Goal: Transaction & Acquisition: Purchase product/service

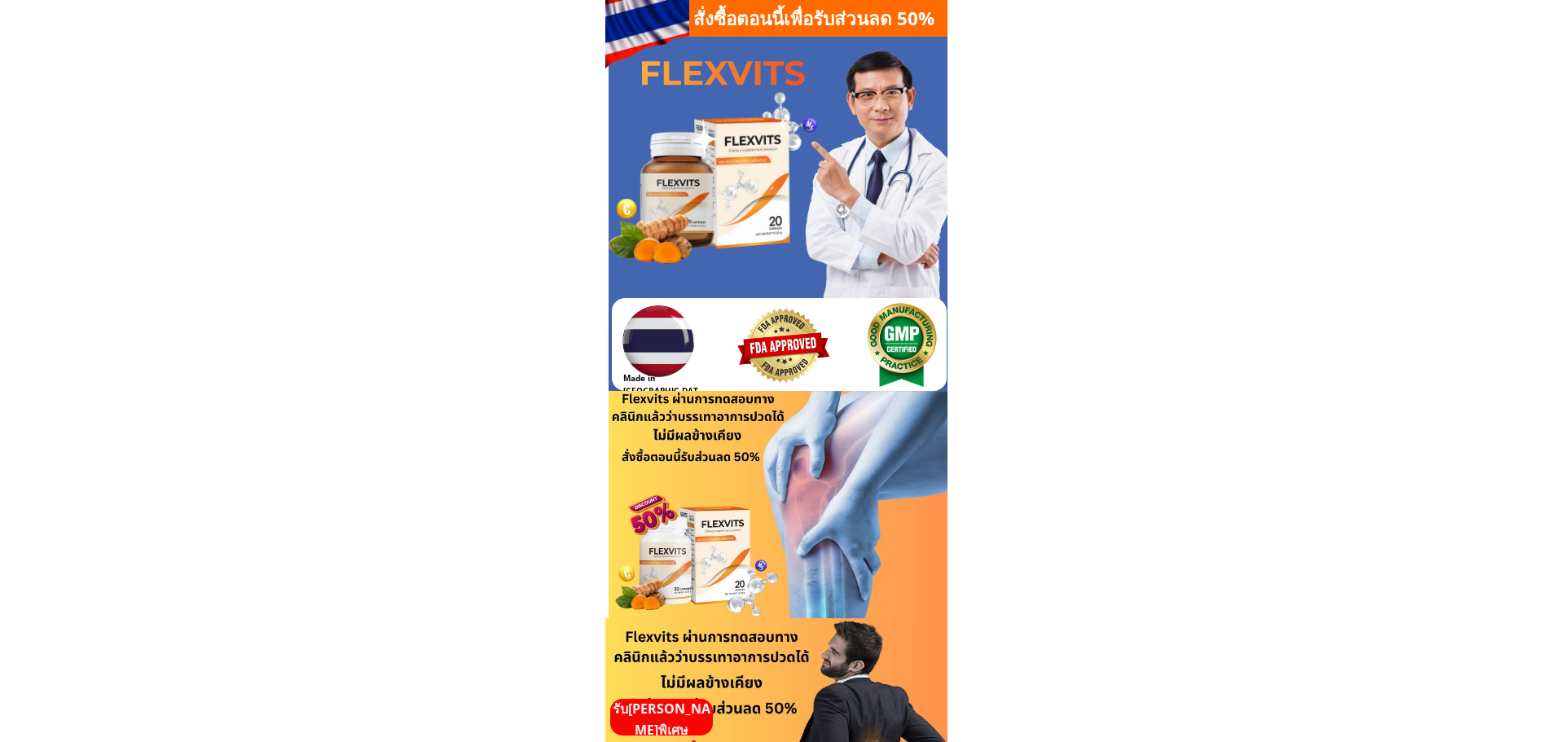
click at [659, 716] on p "รับ[PERSON_NAME]พิเศษ" at bounding box center [661, 720] width 103 height 42
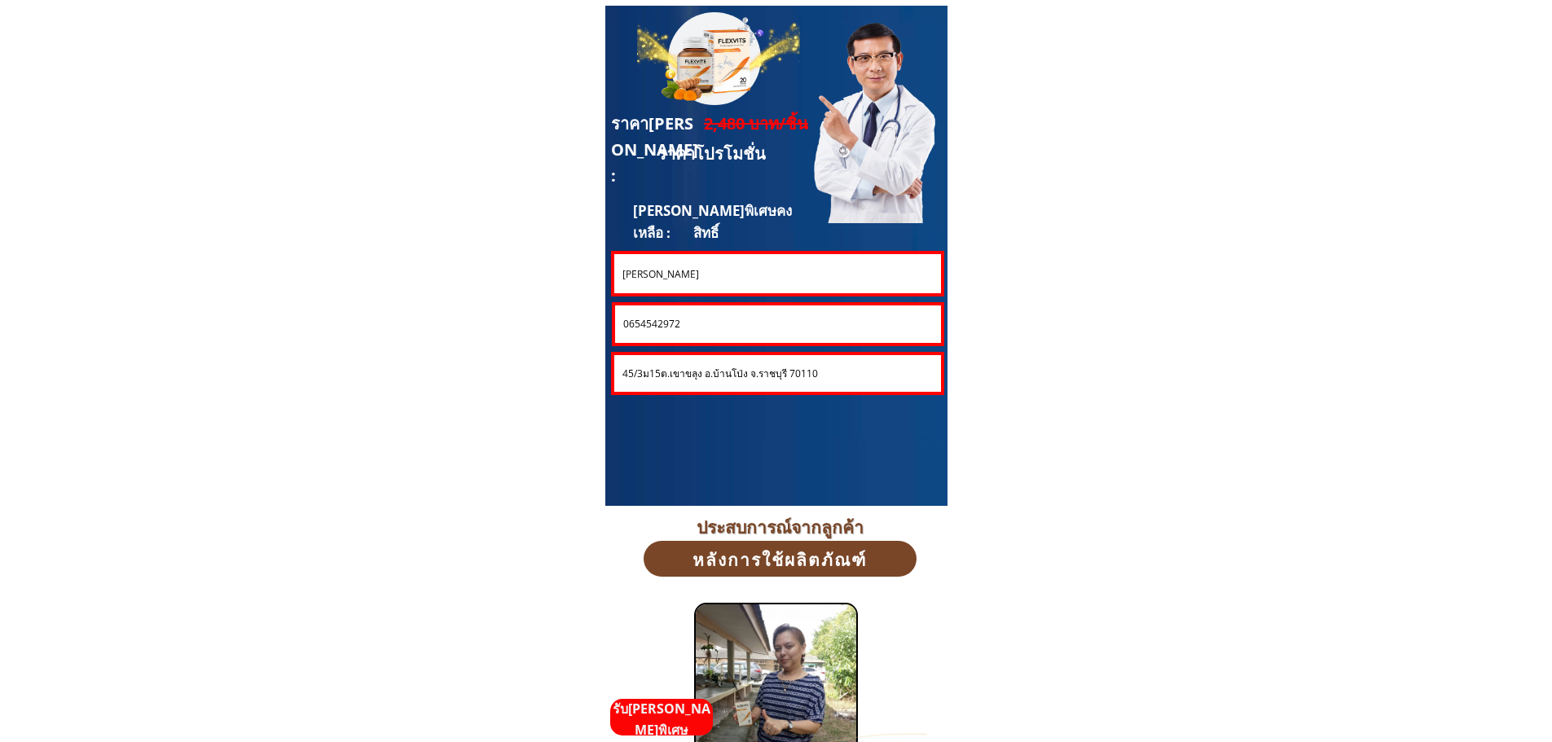
scroll to position [4399, 0]
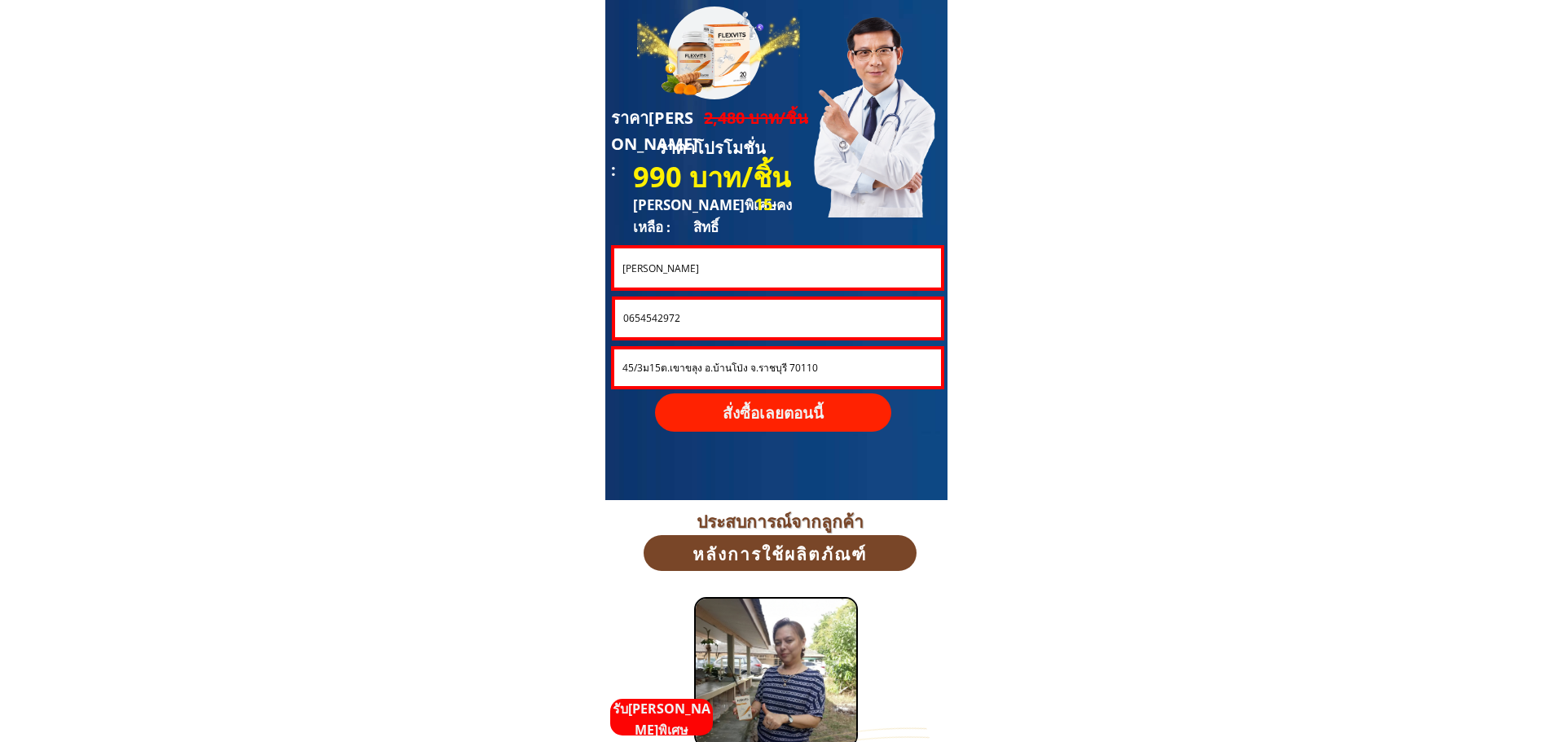
drag, startPoint x: 683, startPoint y: 271, endPoint x: 564, endPoint y: 270, distance: 118.9
paste input "Fig Yangsiri"
type input "Fig Yangsiri"
drag, startPoint x: 696, startPoint y: 322, endPoint x: 564, endPoint y: 319, distance: 132.8
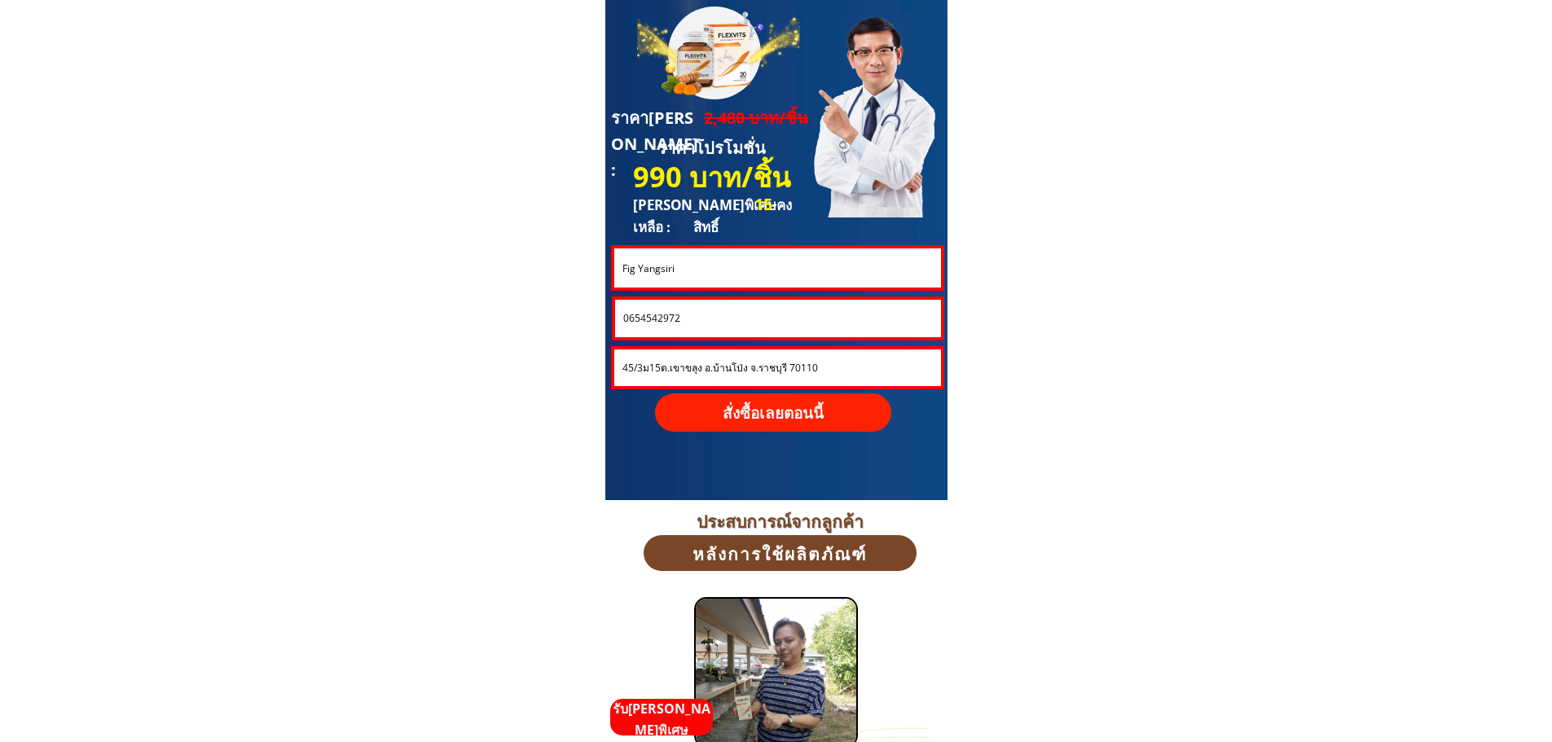
paste input "8163901"
type input "0816390172"
click at [824, 366] on input "45/3ม15ต.เขาขลุง อ.บ้านโป่ง จ.ราชบุรี 70110" at bounding box center [777, 367] width 319 height 37
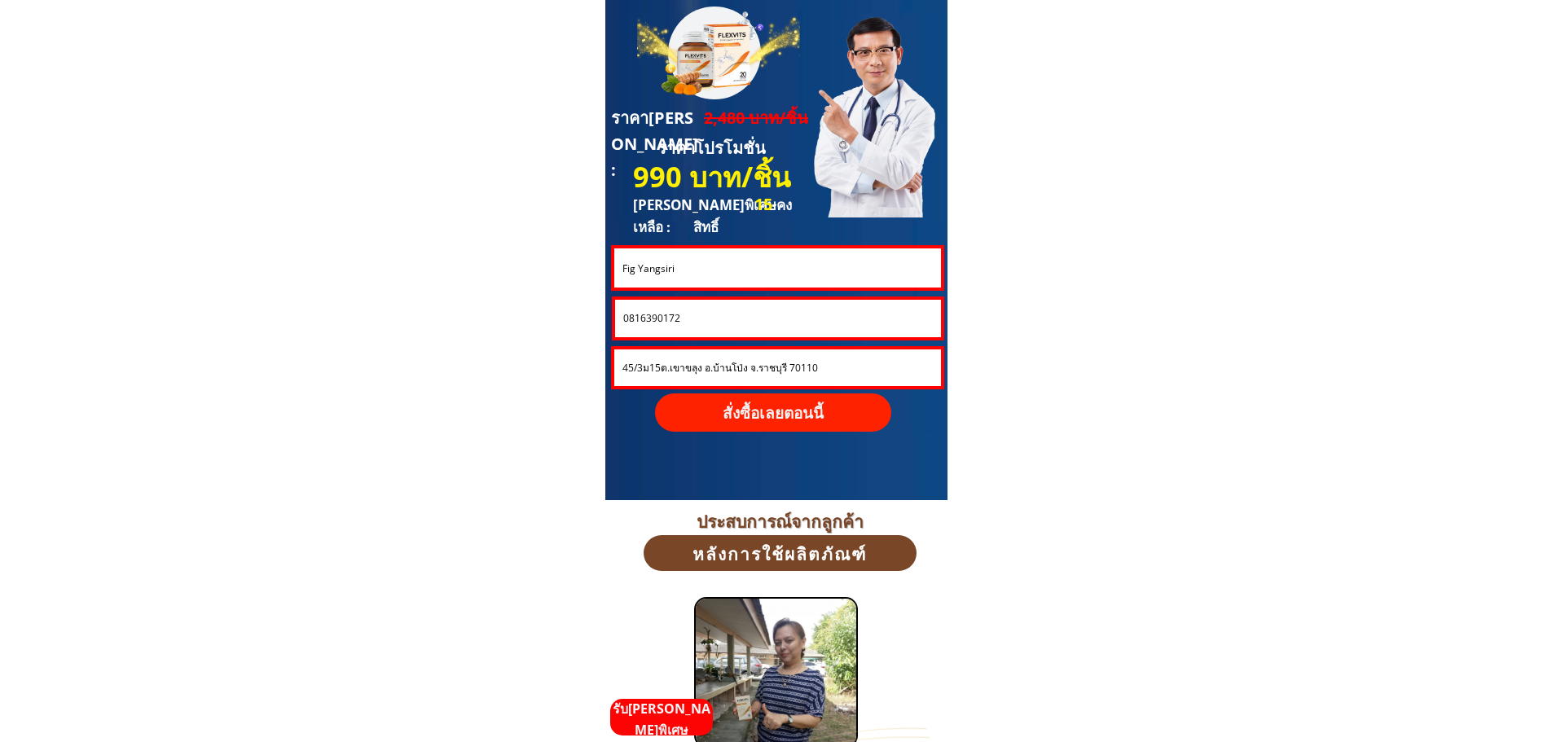
click at [824, 366] on input "45/3ม15ต.เขาขลุง อ.บ้านโป่ง จ.ราชบุรี 70110" at bounding box center [777, 367] width 319 height 37
click at [797, 406] on p "สั่งซื้อเลยตอนนี้" at bounding box center [773, 412] width 236 height 38
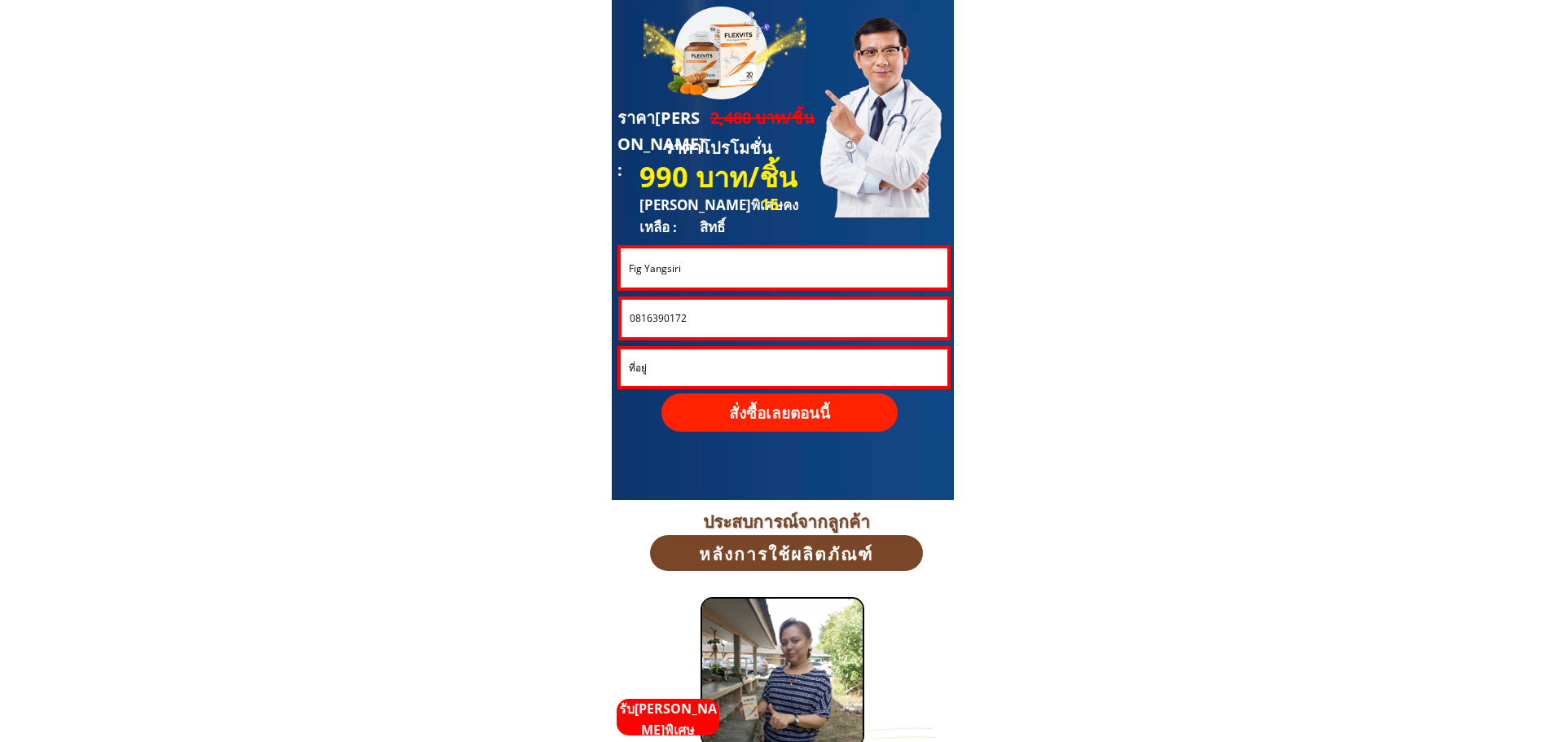
scroll to position [0, 0]
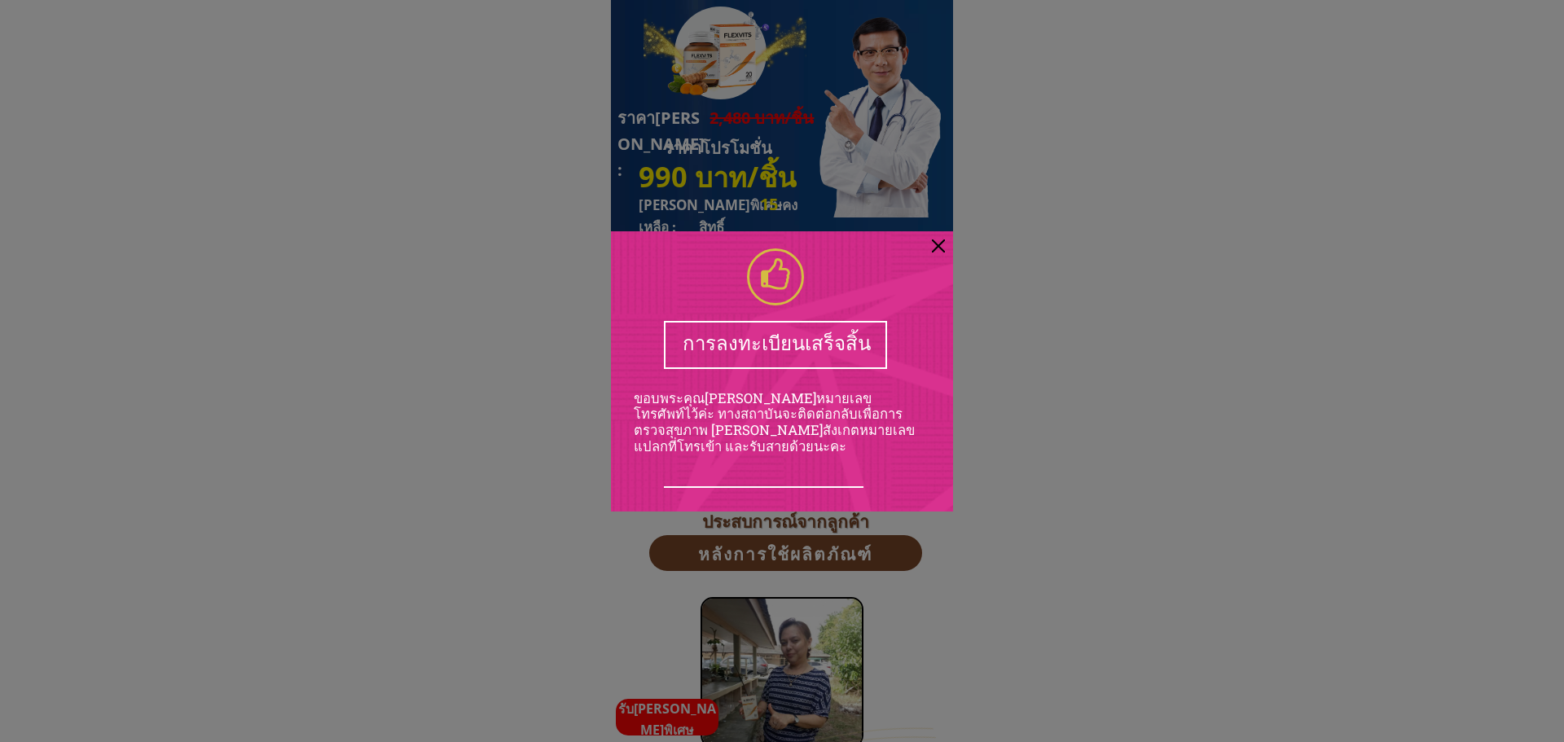
click at [940, 244] on div at bounding box center [938, 245] width 13 height 13
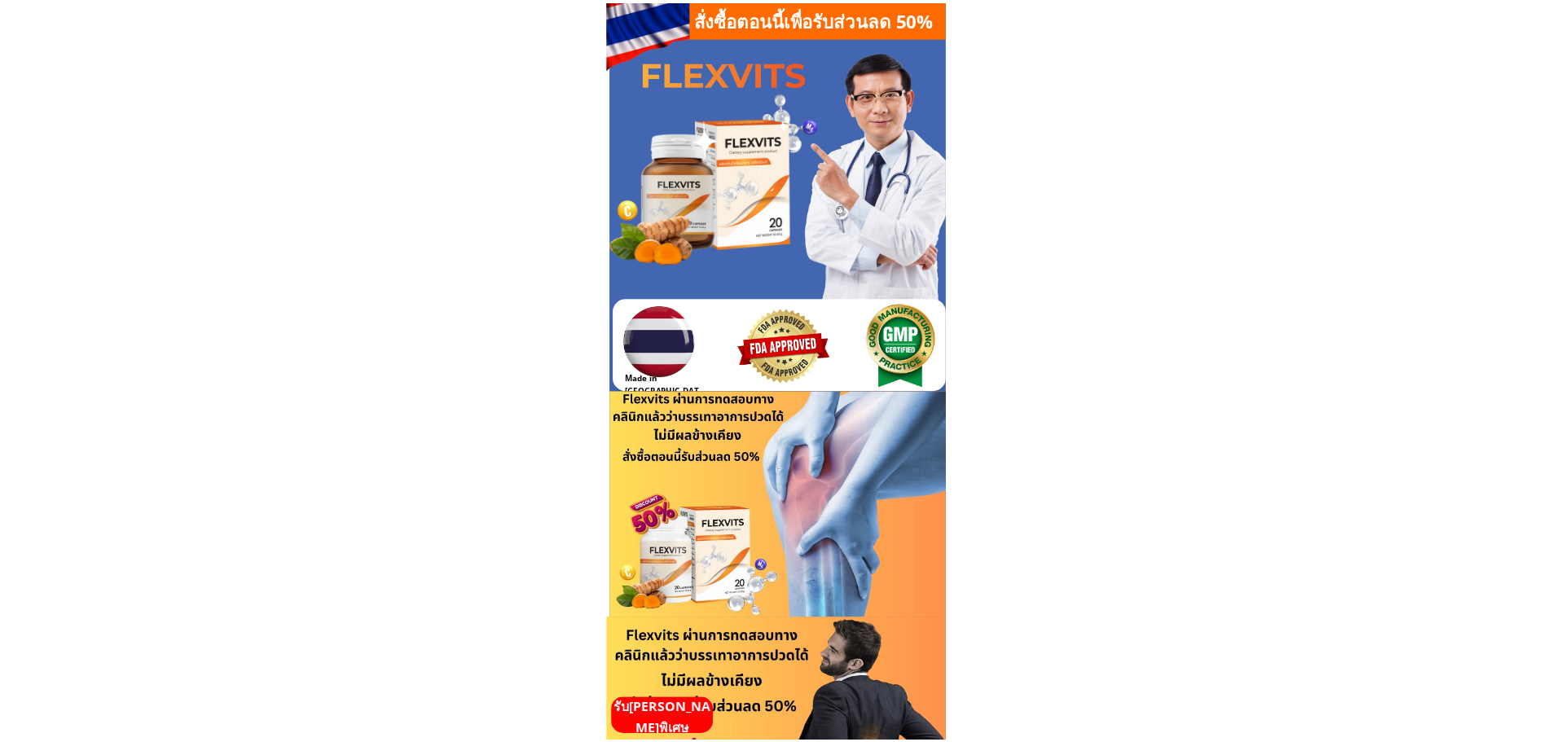
scroll to position [4399, 0]
